Goal: Information Seeking & Learning: Compare options

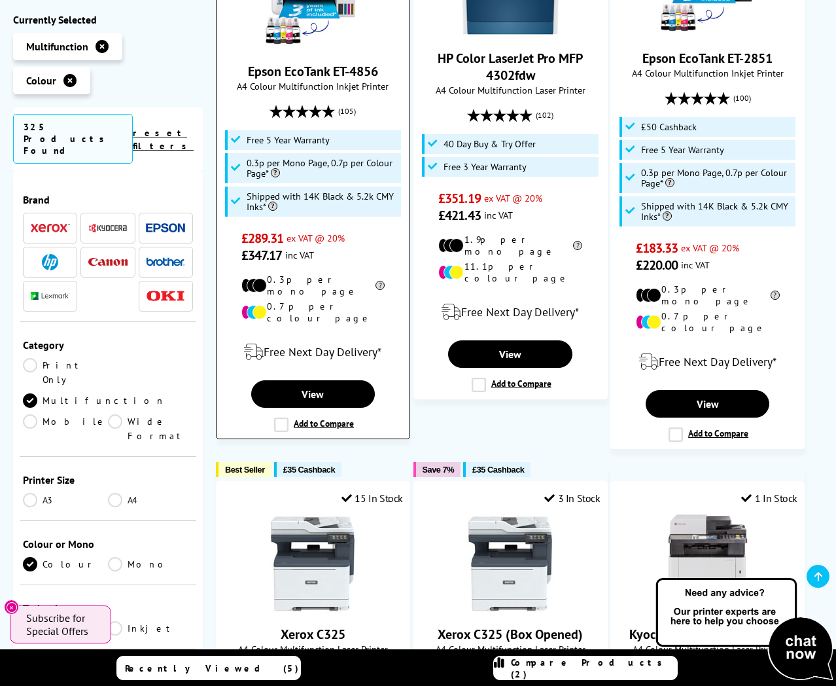
scroll to position [920, 0]
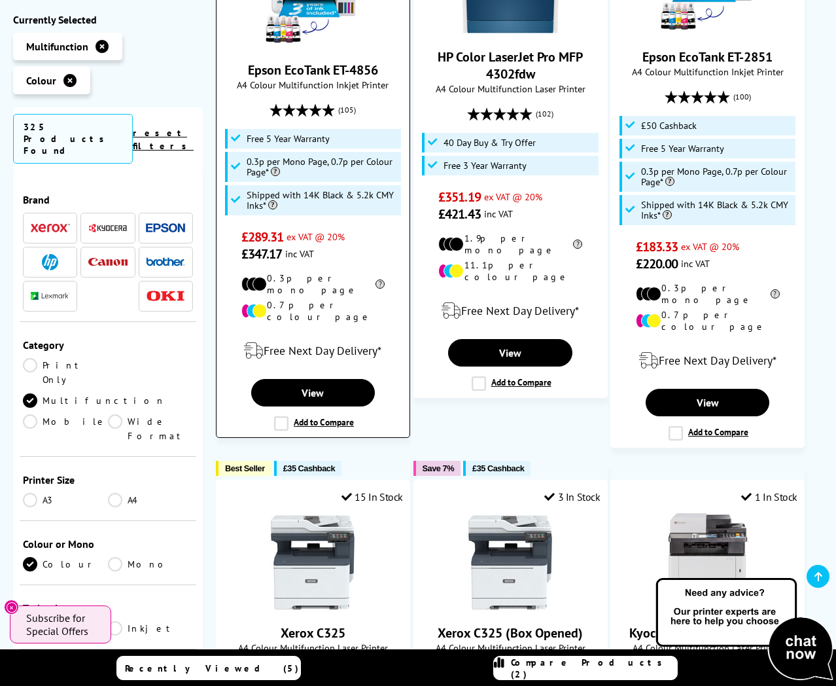
click at [280, 416] on label "Add to Compare" at bounding box center [314, 423] width 80 height 14
click at [0, 0] on input "Add to Compare" at bounding box center [0, 0] width 0 height 0
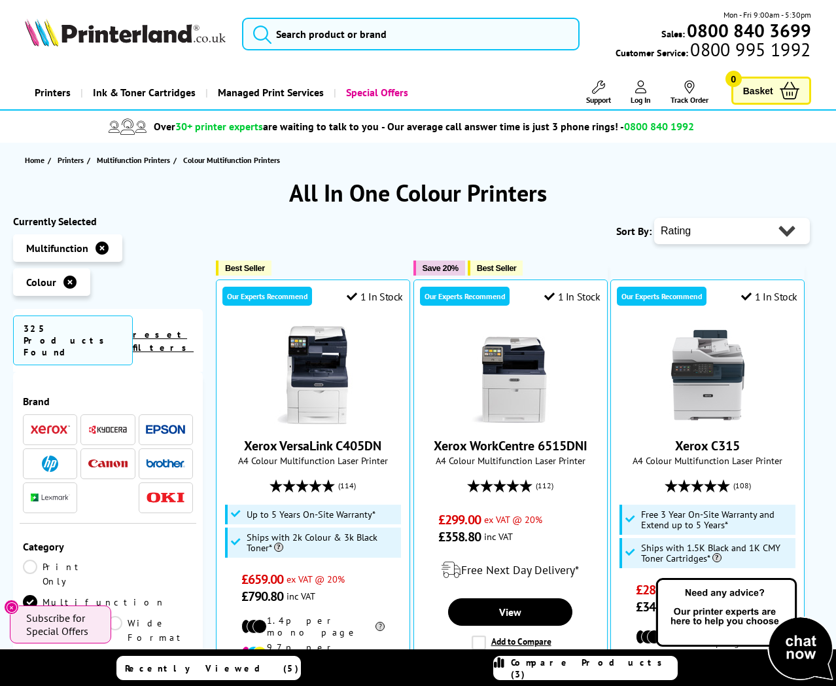
scroll to position [0, 0]
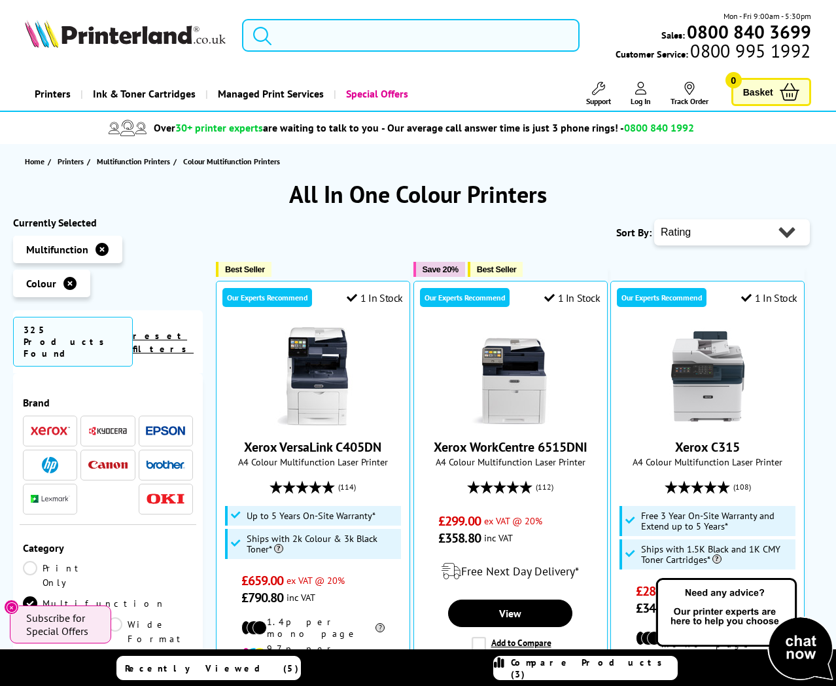
click at [317, 42] on input "search" at bounding box center [411, 35] width 338 height 33
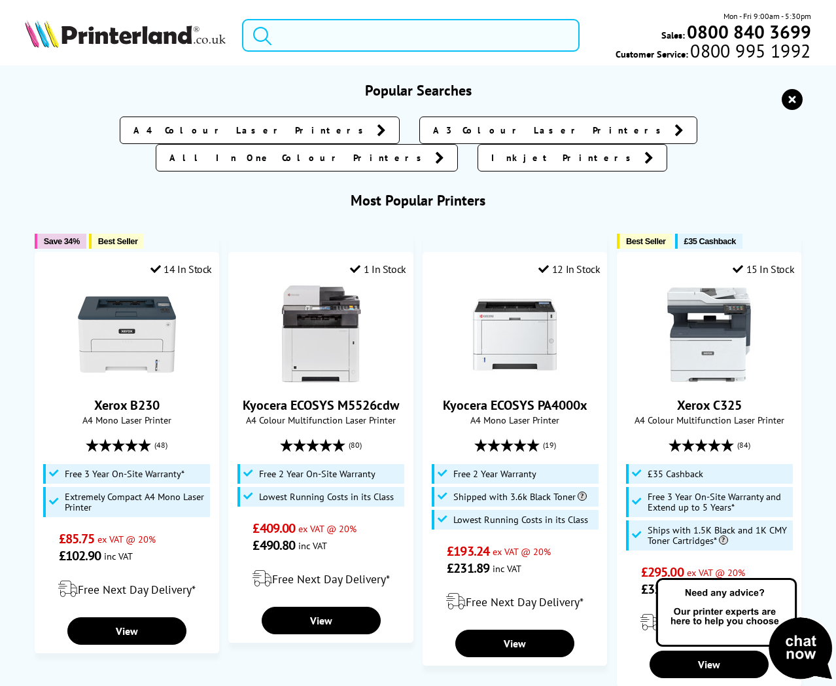
paste input "Brother MFC-L3780CDW"
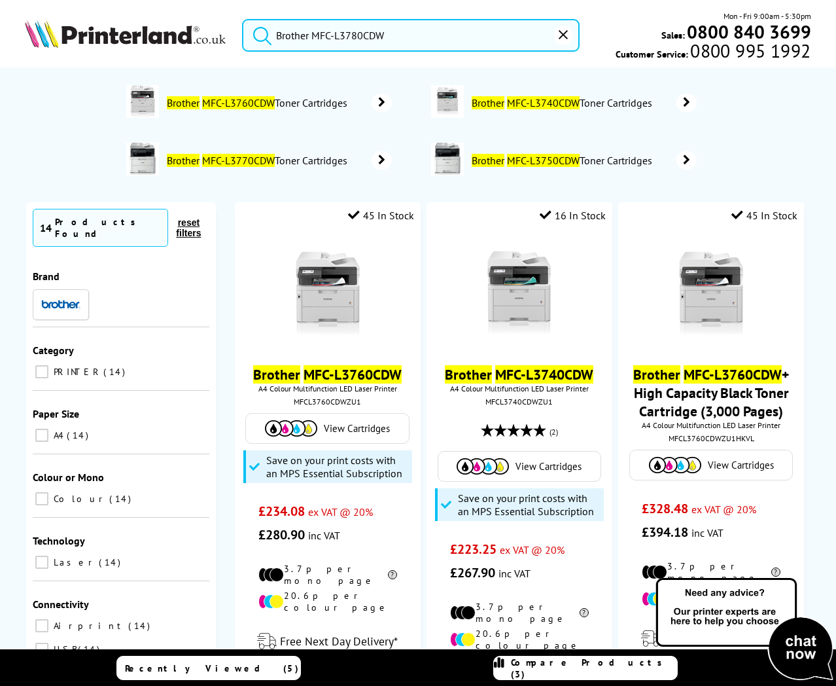
type input "Brother MFC-L3780CDW"
click at [243, 19] on button "submit" at bounding box center [259, 33] width 33 height 29
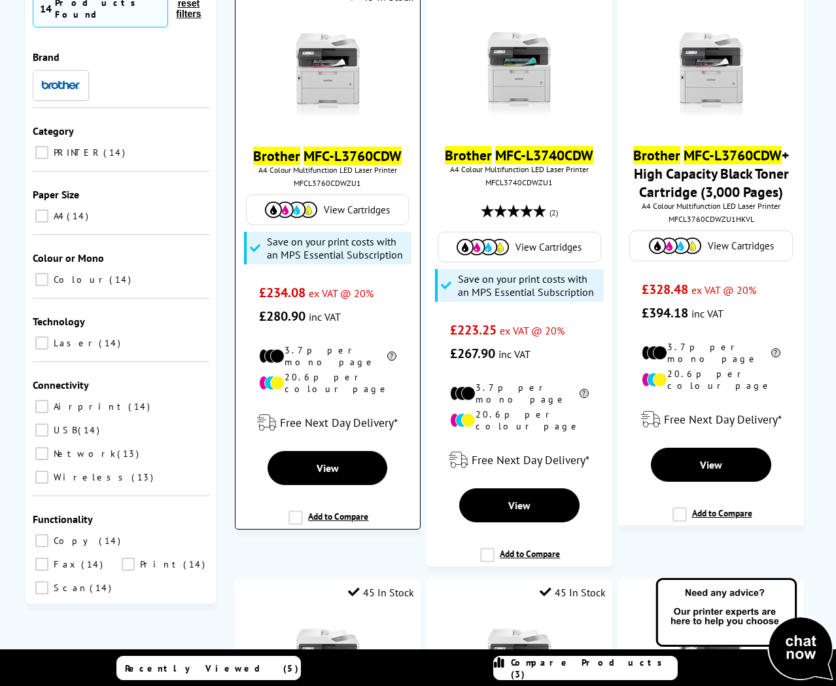
scroll to position [221, 0]
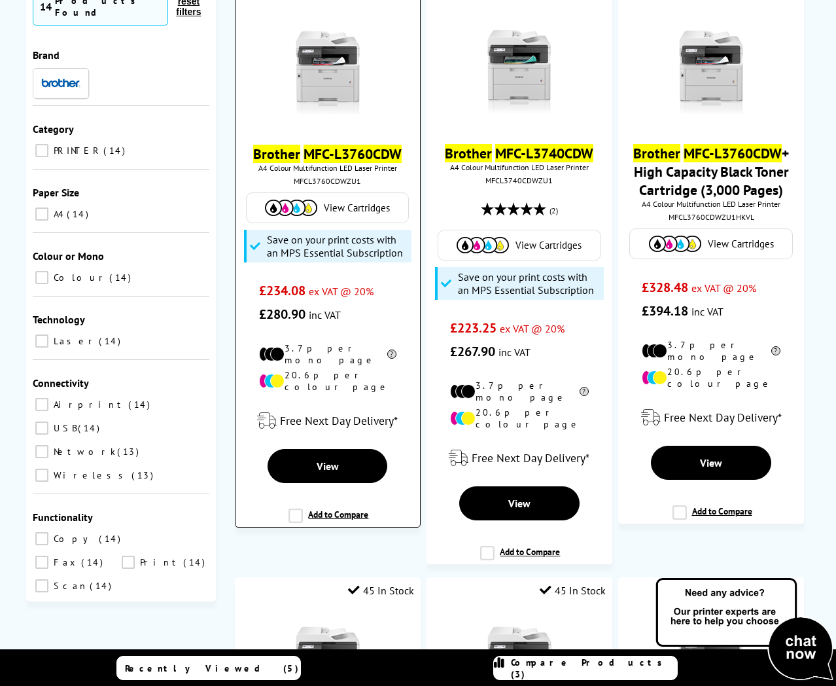
click at [298, 509] on label "Add to Compare" at bounding box center [329, 521] width 80 height 25
click at [0, 0] on input "Add to Compare" at bounding box center [0, 0] width 0 height 0
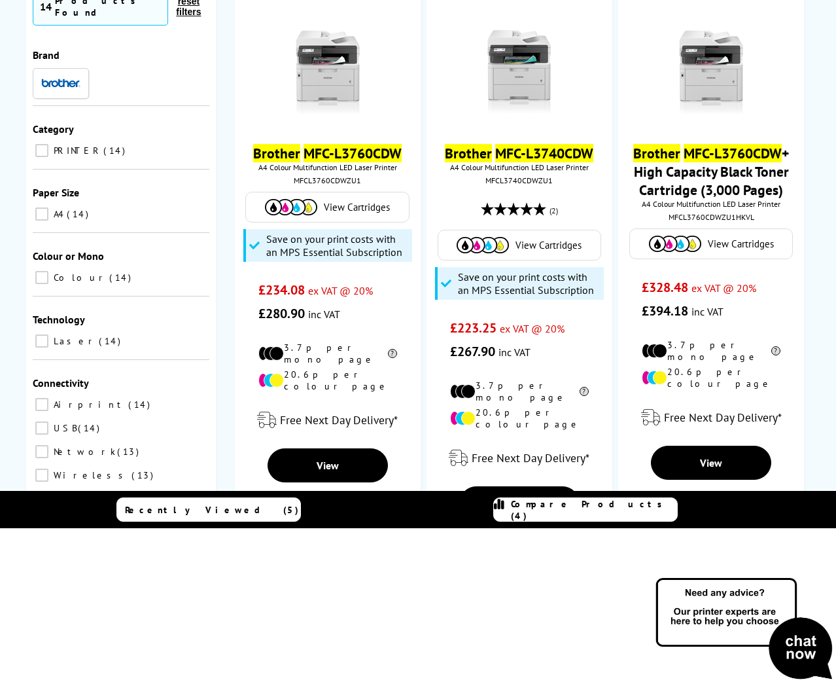
scroll to position [221, 0]
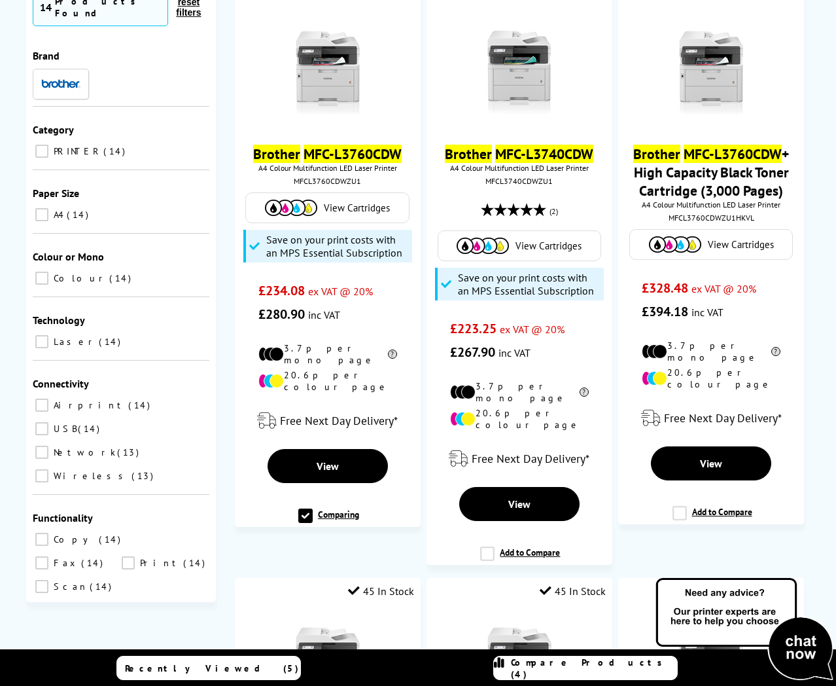
click at [601, 665] on span "Compare Products (4)" at bounding box center [594, 668] width 166 height 24
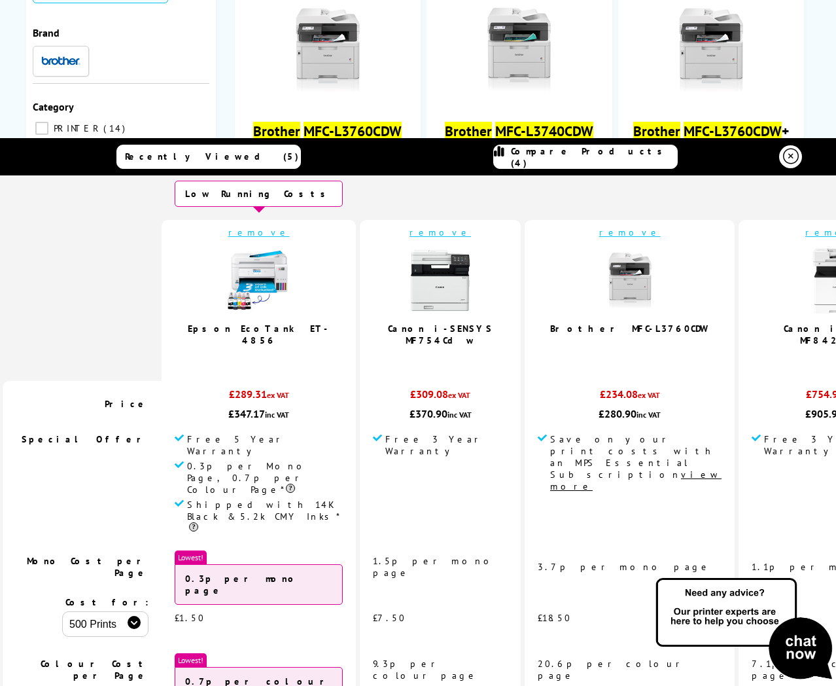
scroll to position [22, 0]
click at [806, 238] on link "remove" at bounding box center [837, 232] width 62 height 12
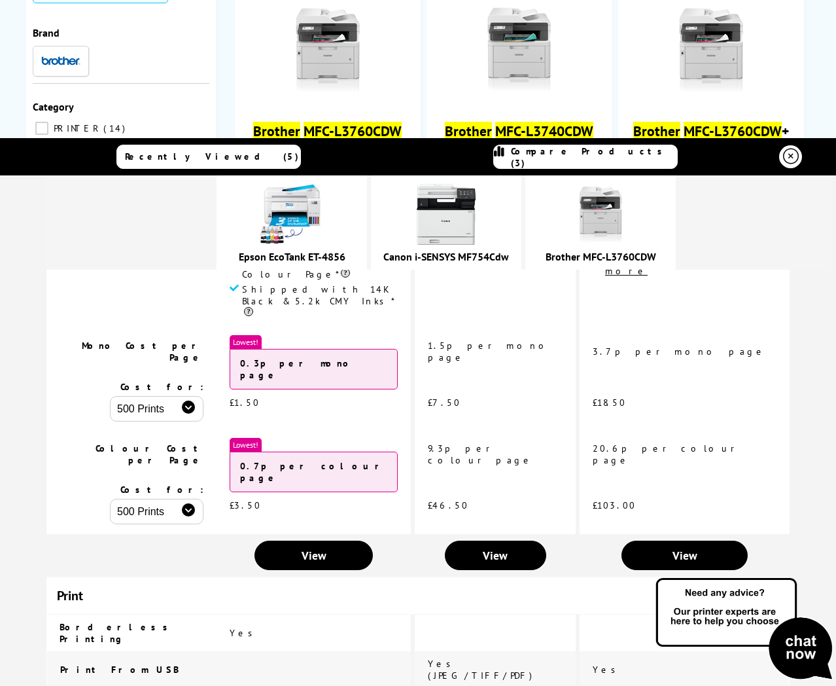
scroll to position [0, 0]
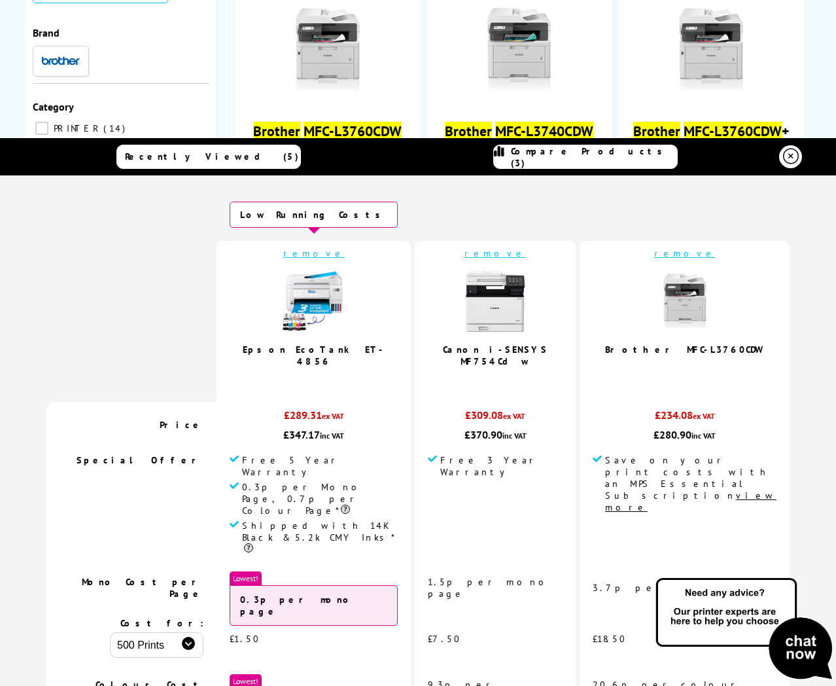
click at [657, 255] on link "remove" at bounding box center [685, 253] width 62 height 12
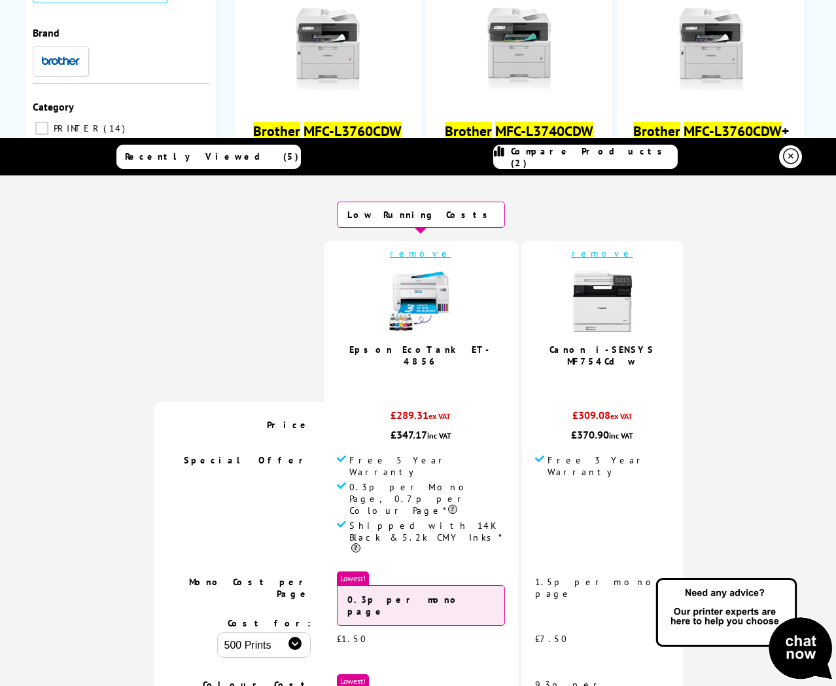
click at [584, 255] on link "remove" at bounding box center [603, 253] width 62 height 12
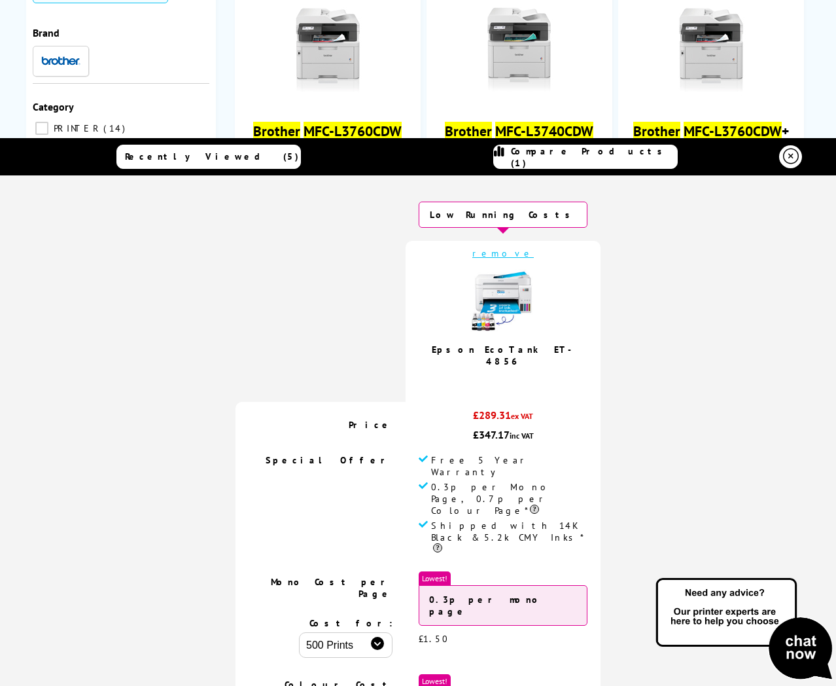
click at [500, 254] on link "remove" at bounding box center [504, 253] width 62 height 12
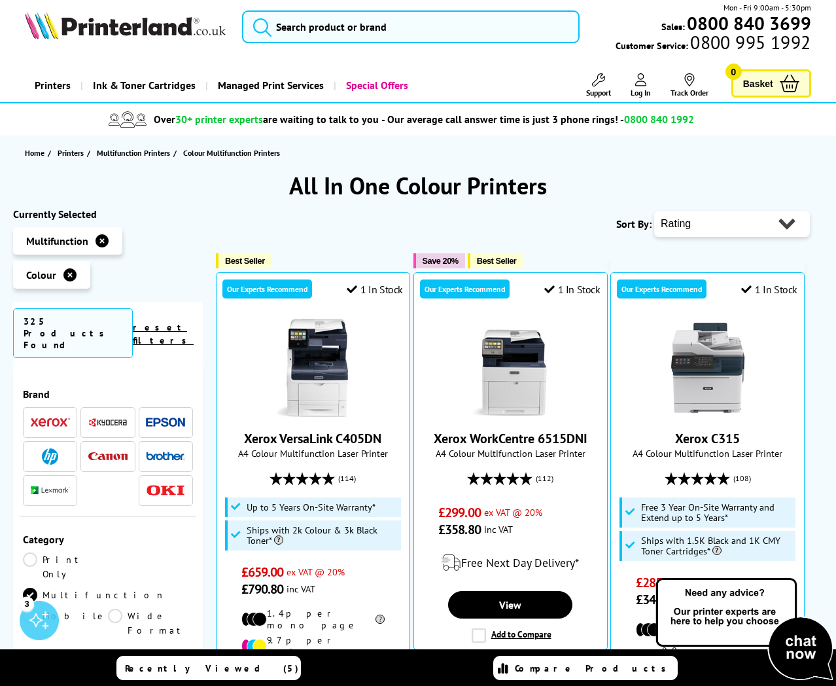
scroll to position [16, 0]
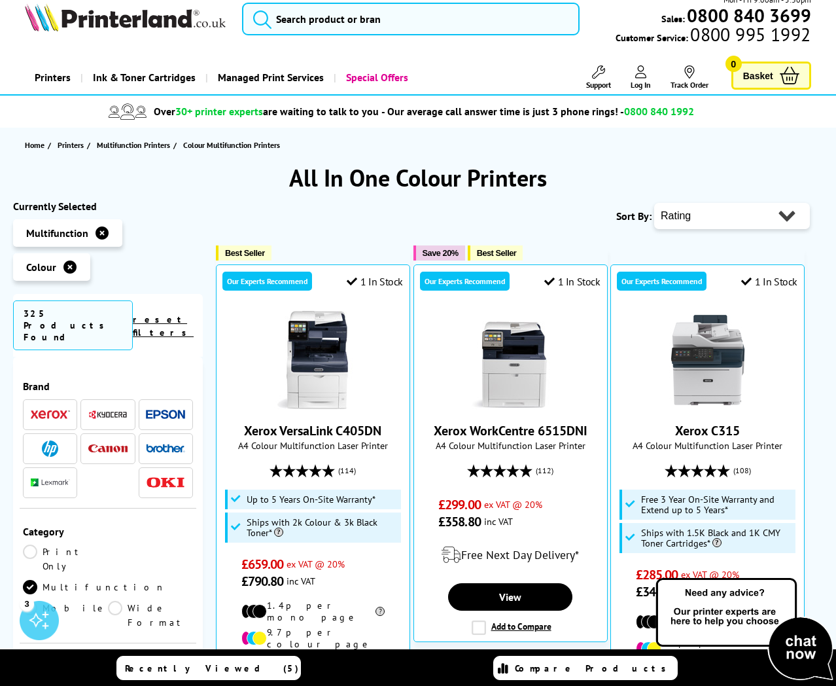
click at [699, 215] on select "Popularity Rating Price - Low to High Price - High to Low Running Costs - Low t…" at bounding box center [732, 216] width 156 height 26
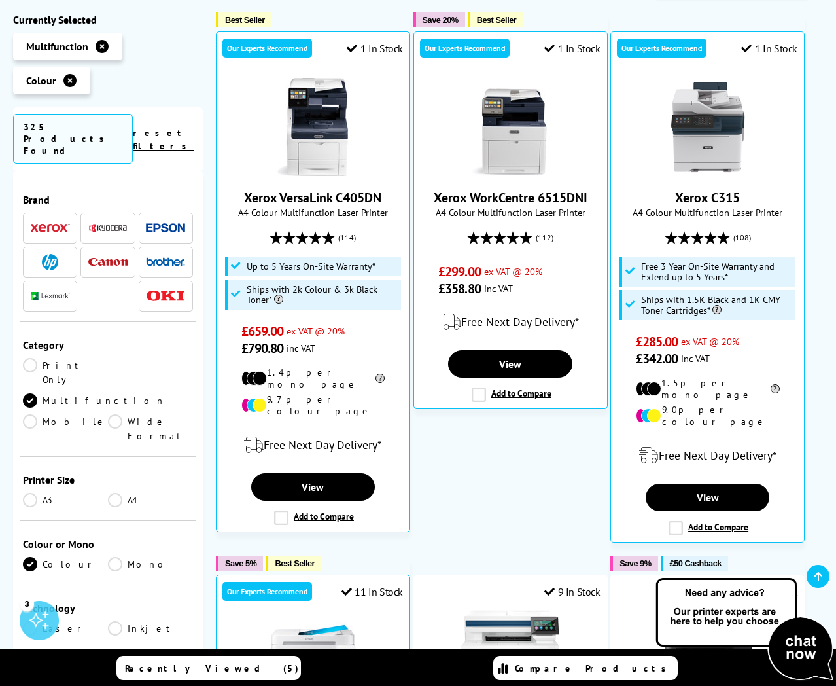
scroll to position [250, 0]
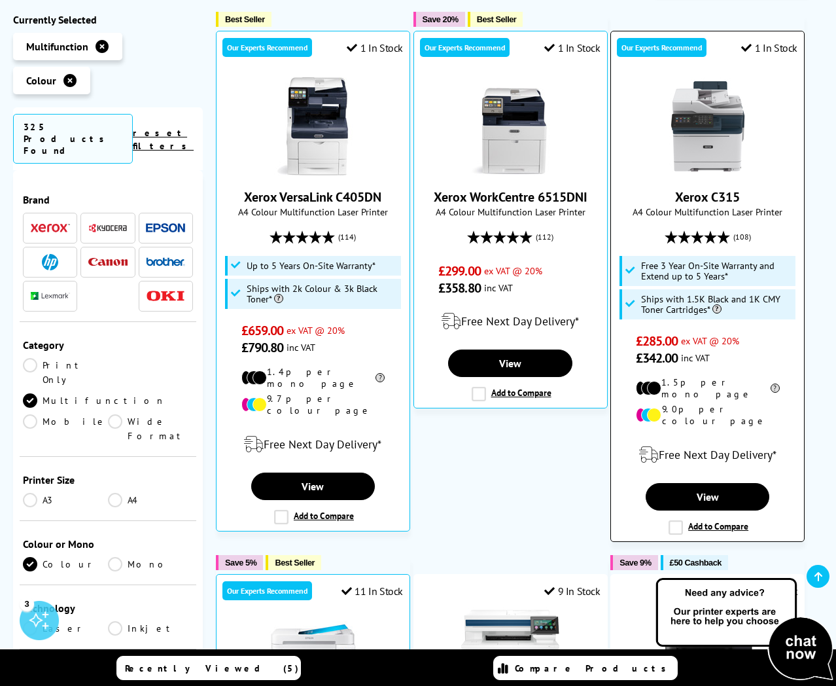
click at [711, 160] on img at bounding box center [708, 126] width 98 height 98
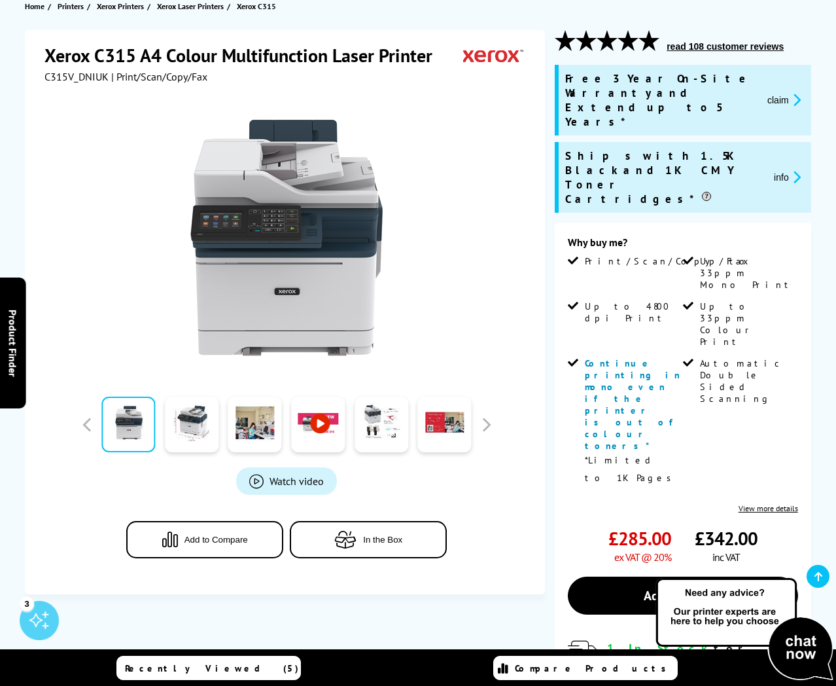
scroll to position [94, 0]
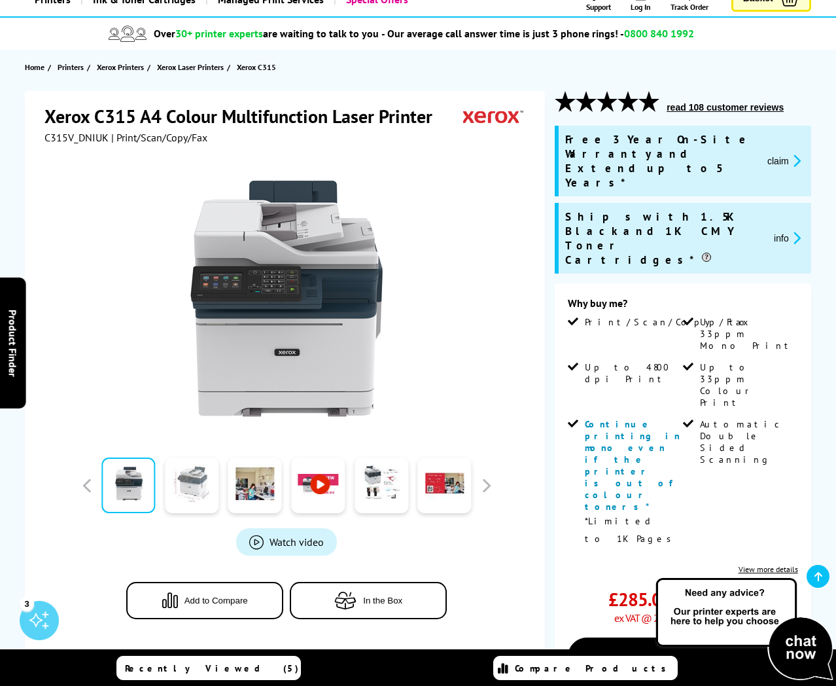
click at [202, 486] on link at bounding box center [192, 485] width 54 height 56
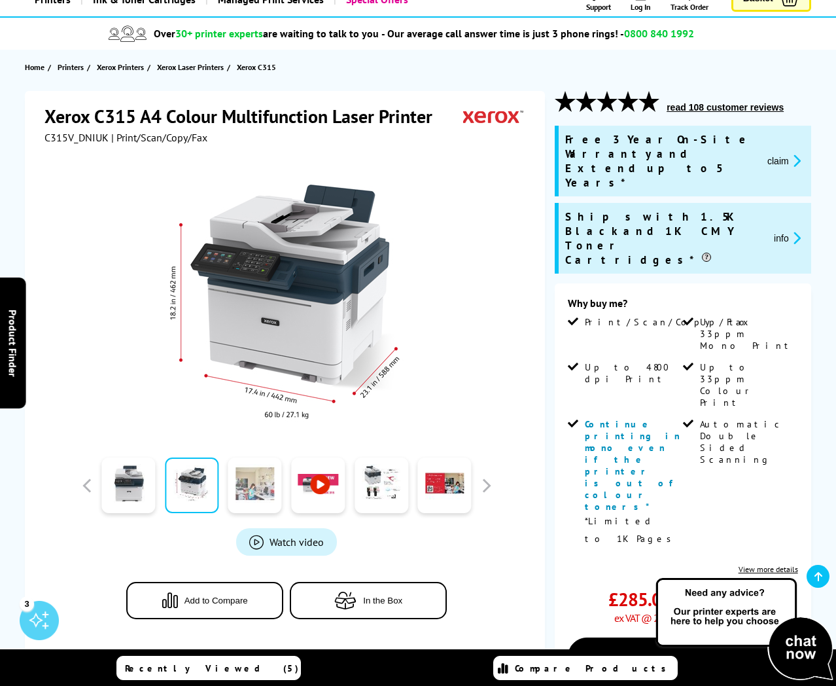
click at [266, 484] on link at bounding box center [255, 485] width 54 height 56
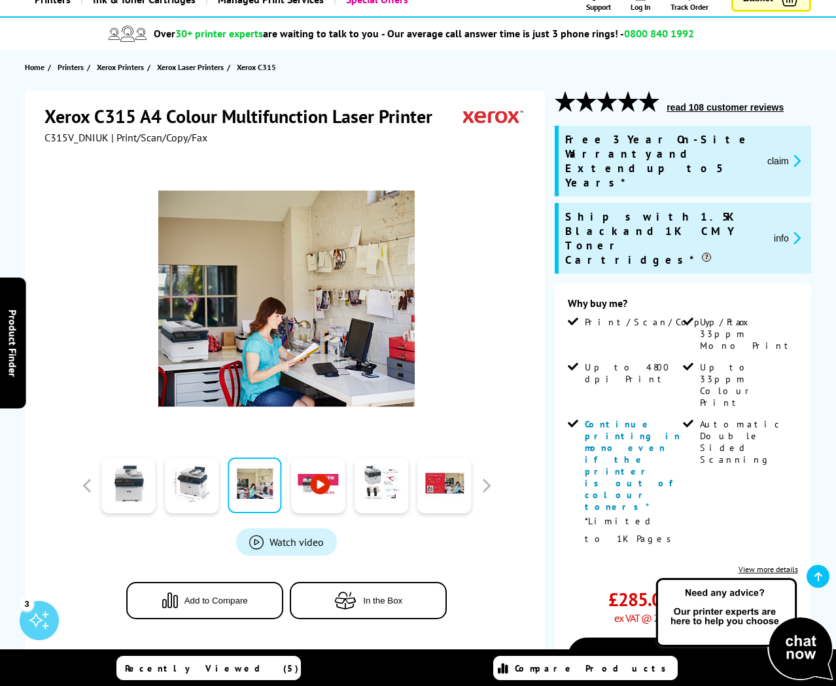
click at [323, 486] on link at bounding box center [318, 485] width 54 height 56
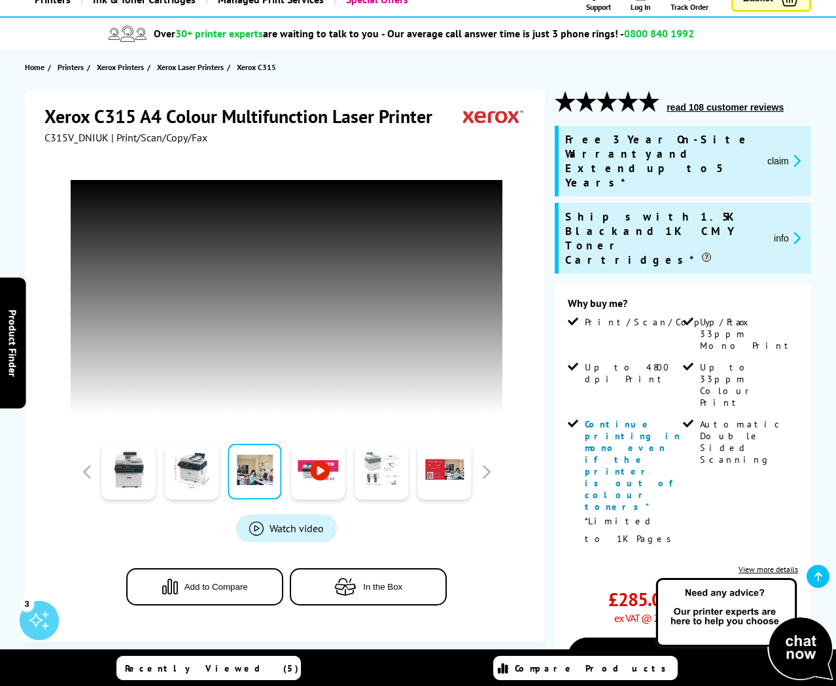
click at [384, 471] on link at bounding box center [382, 472] width 54 height 56
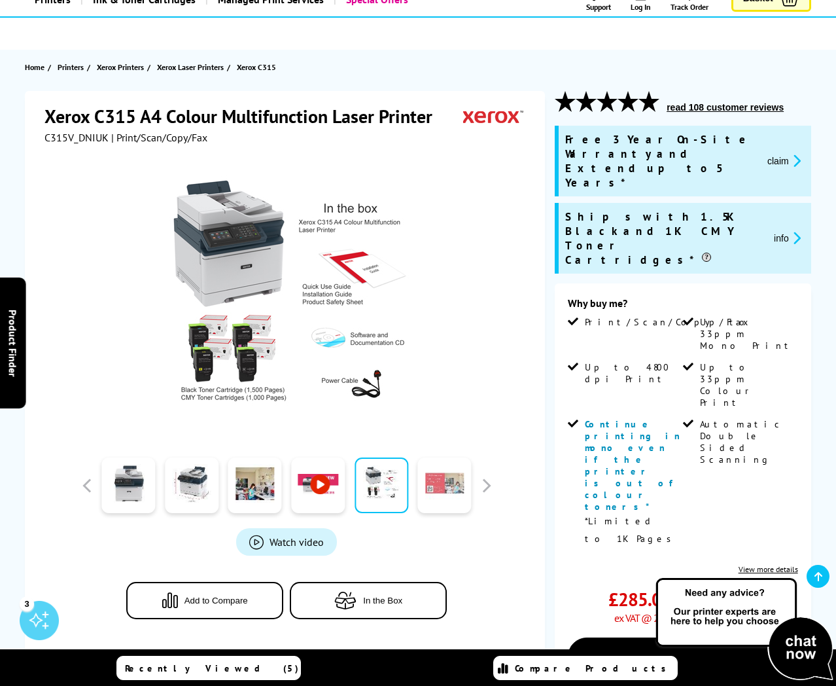
click at [437, 475] on link at bounding box center [445, 485] width 54 height 56
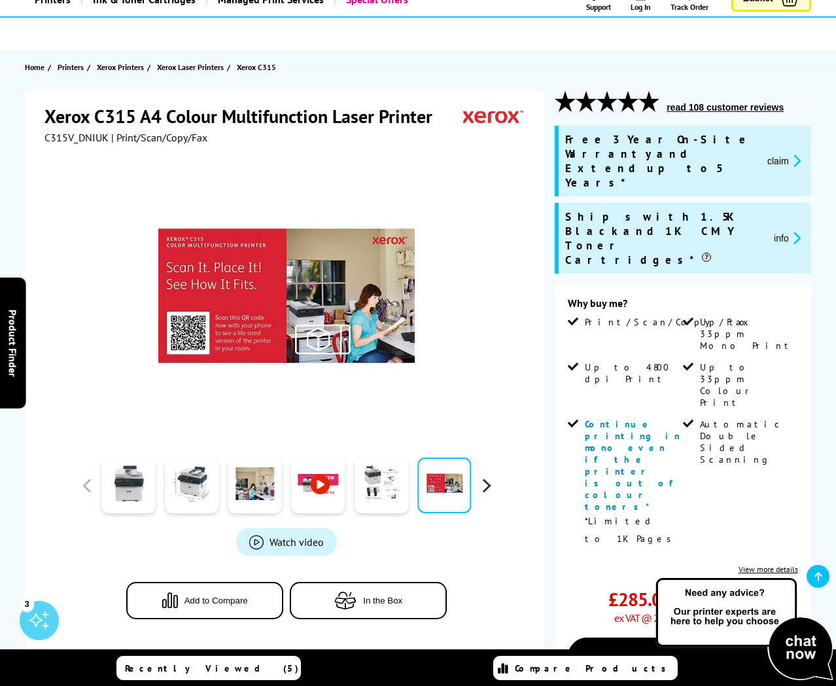
click at [484, 487] on button "button" at bounding box center [486, 486] width 20 height 20
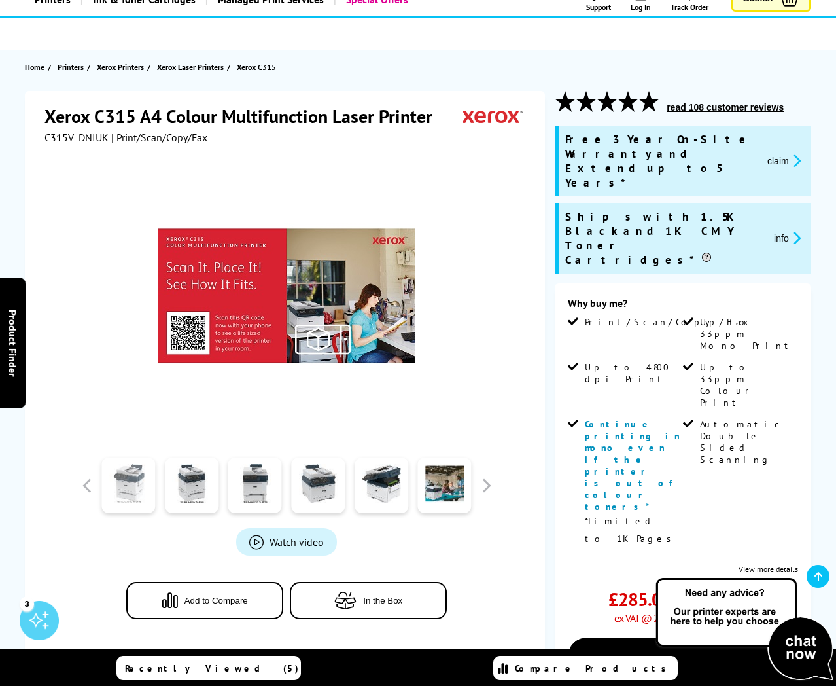
click at [129, 478] on link at bounding box center [128, 485] width 54 height 56
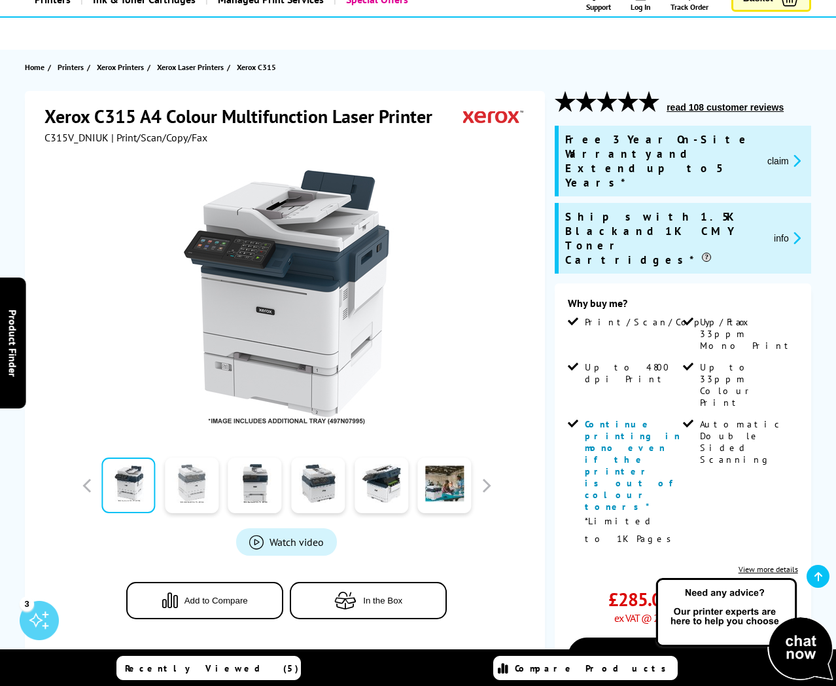
click at [191, 486] on link at bounding box center [192, 485] width 54 height 56
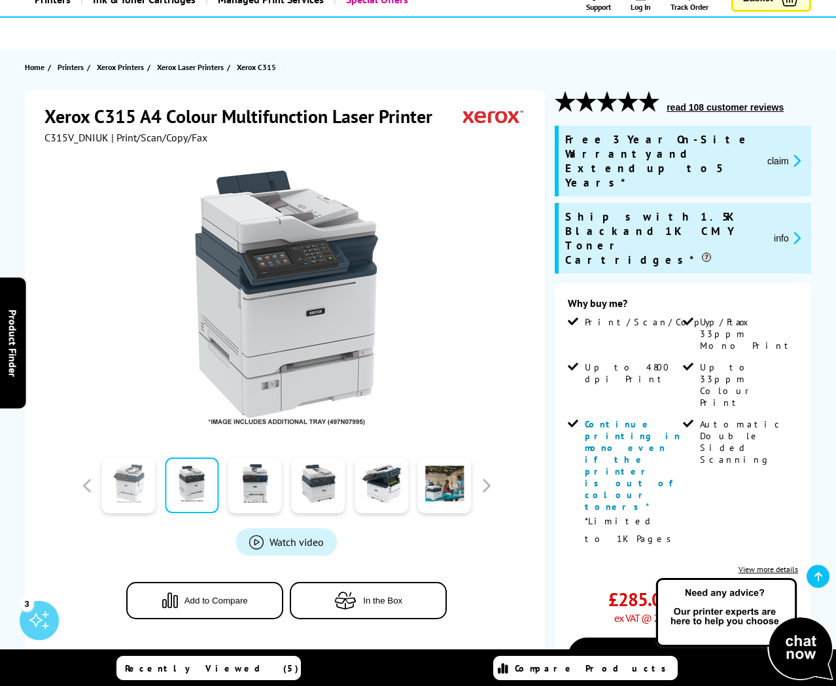
click at [124, 482] on link at bounding box center [128, 485] width 54 height 56
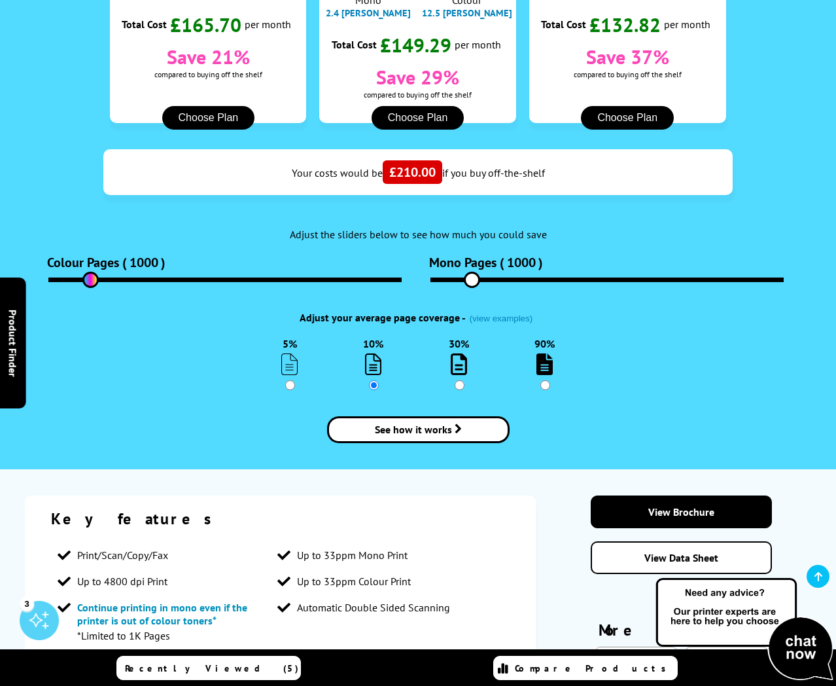
scroll to position [1465, 0]
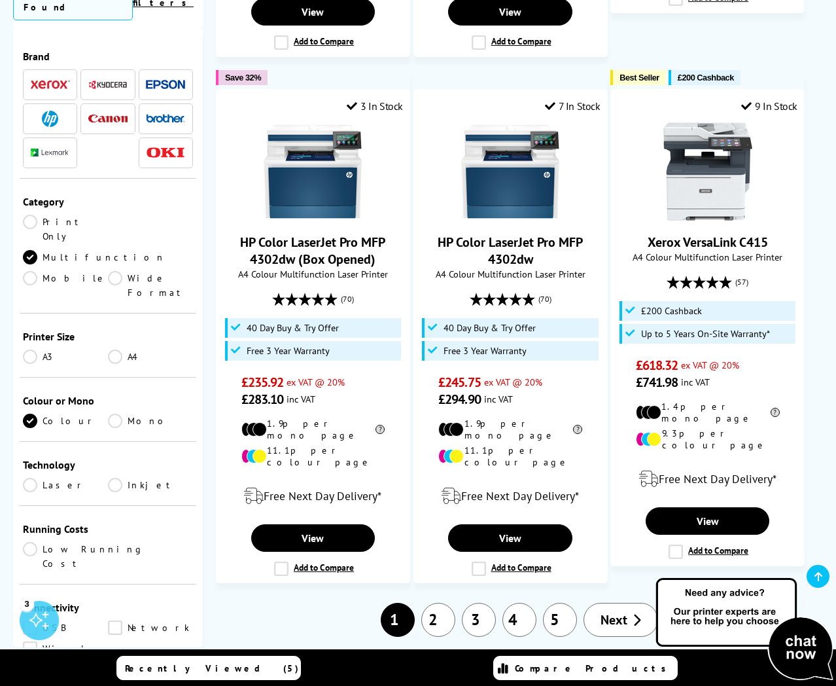
scroll to position [1869, 0]
